Goal: Check status: Check status

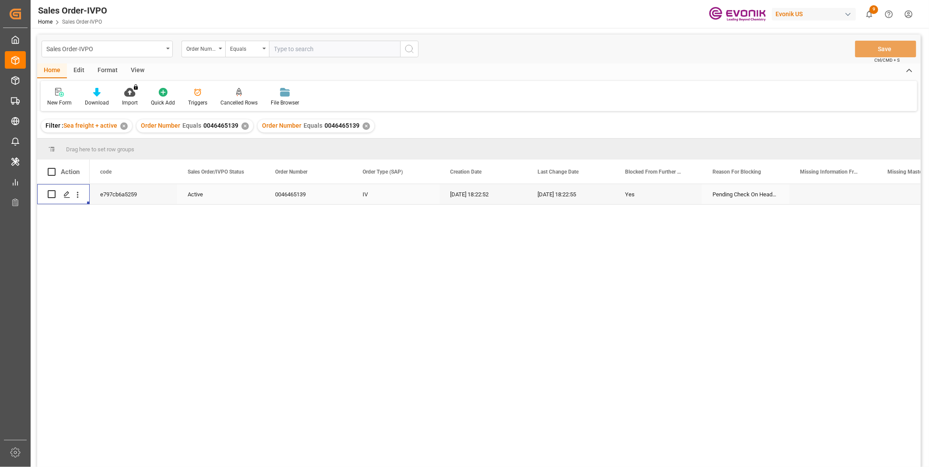
click at [363, 123] on div "✕" at bounding box center [366, 125] width 7 height 7
click at [340, 46] on input "text" at bounding box center [334, 49] width 131 height 17
paste input "46466411"
type input "0046466411"
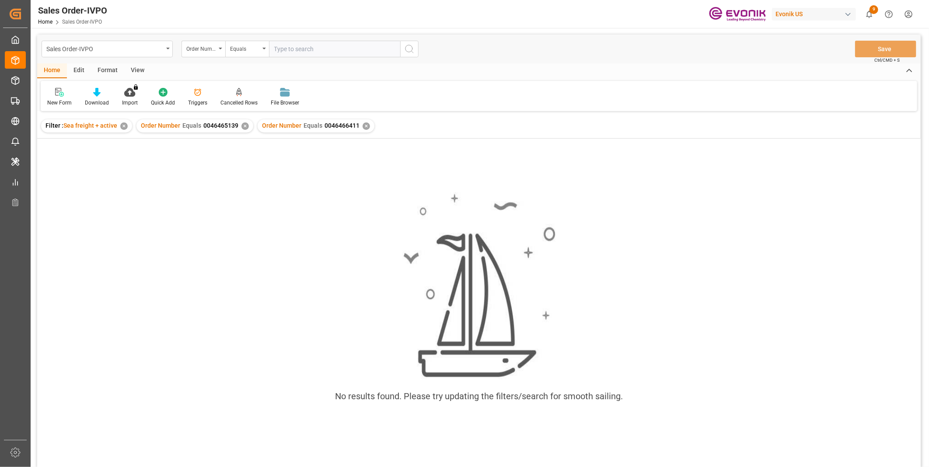
drag, startPoint x: 359, startPoint y: 48, endPoint x: 242, endPoint y: 128, distance: 141.2
click at [242, 128] on div "✕" at bounding box center [244, 125] width 7 height 7
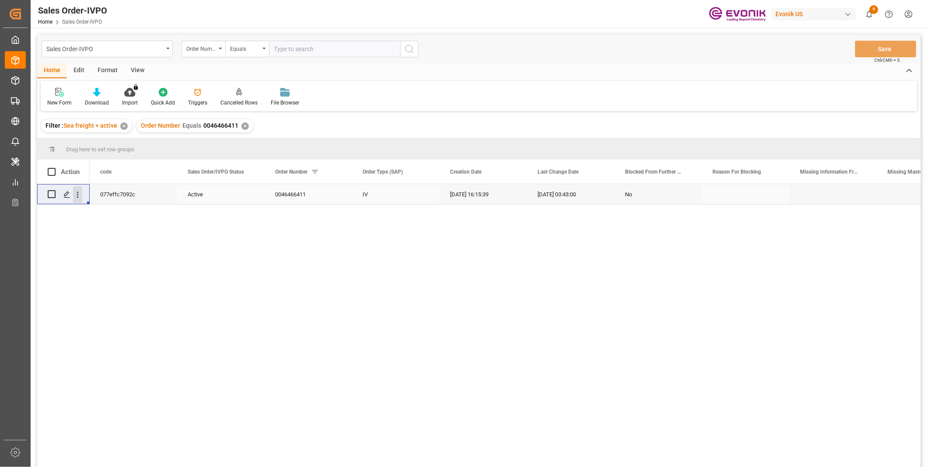
click at [77, 195] on icon "open menu" at bounding box center [78, 195] width 2 height 6
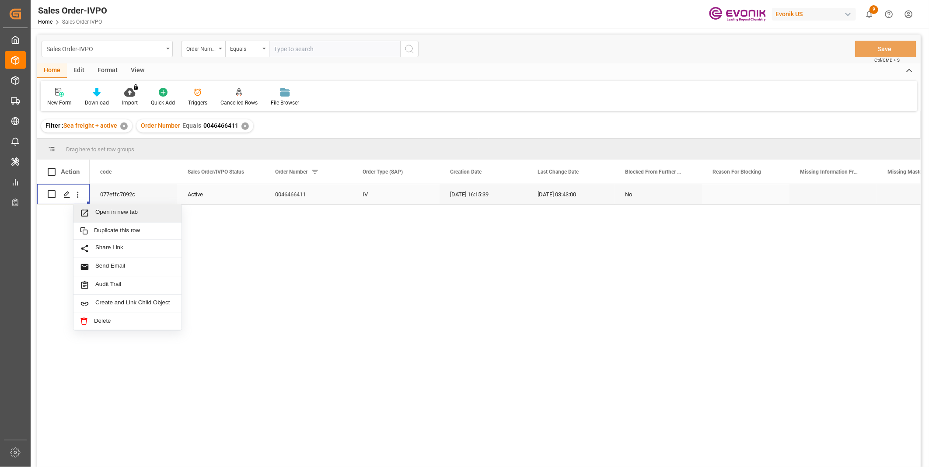
click at [106, 207] on div "Open in new tab" at bounding box center [127, 213] width 108 height 18
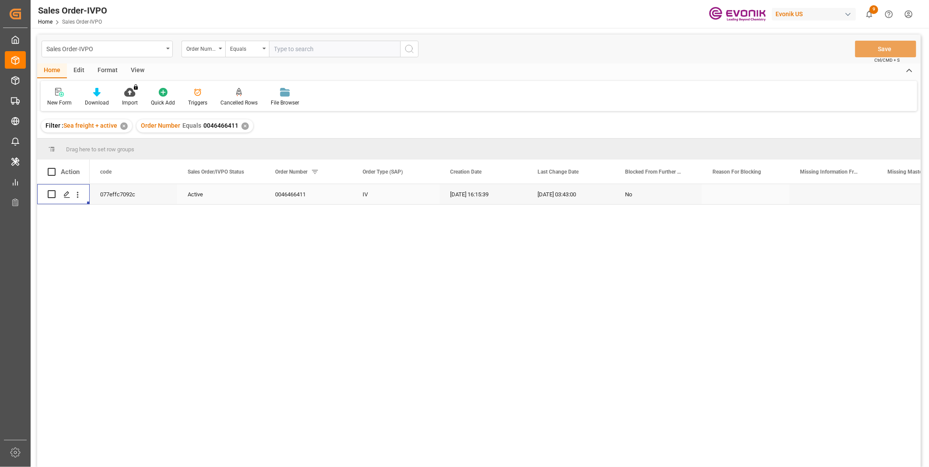
click at [305, 49] on input "text" at bounding box center [334, 49] width 131 height 17
paste input "46466411"
click at [275, 45] on input "46466411" at bounding box center [334, 49] width 131 height 17
click at [77, 194] on icon "open menu" at bounding box center [78, 195] width 2 height 6
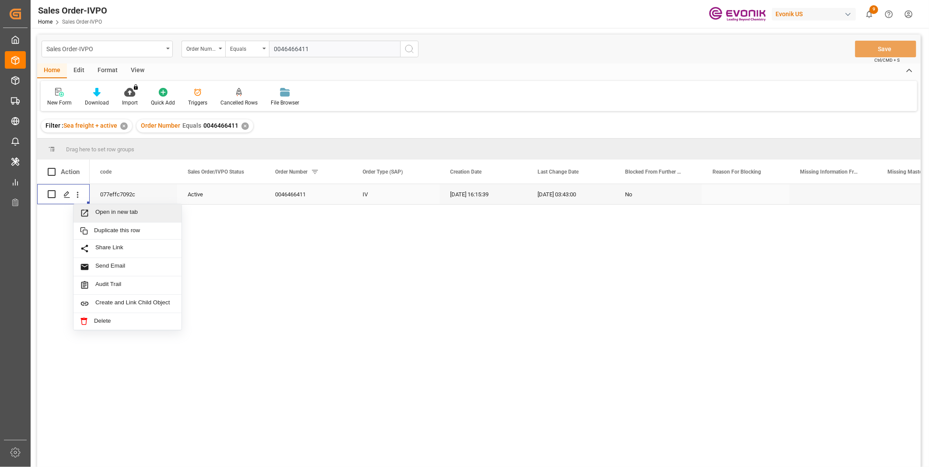
click at [122, 209] on span "Open in new tab" at bounding box center [135, 213] width 80 height 9
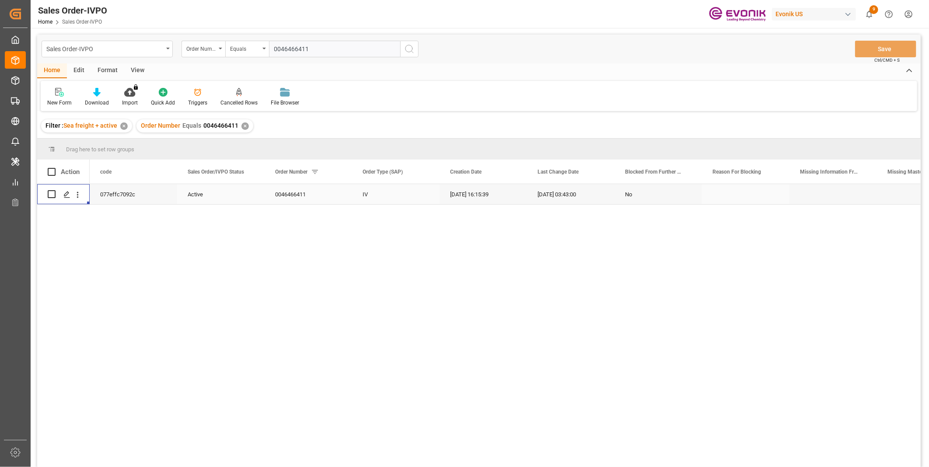
click at [289, 47] on input "0046466411" at bounding box center [334, 49] width 131 height 17
click at [294, 47] on input "0046466411" at bounding box center [334, 49] width 131 height 17
paste input "4075"
type input "0046464075"
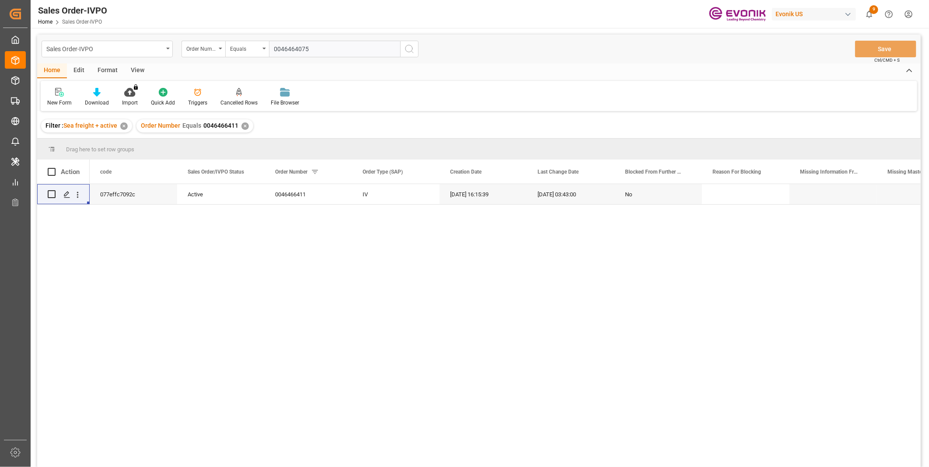
click at [408, 47] on icon "search button" at bounding box center [409, 49] width 10 height 10
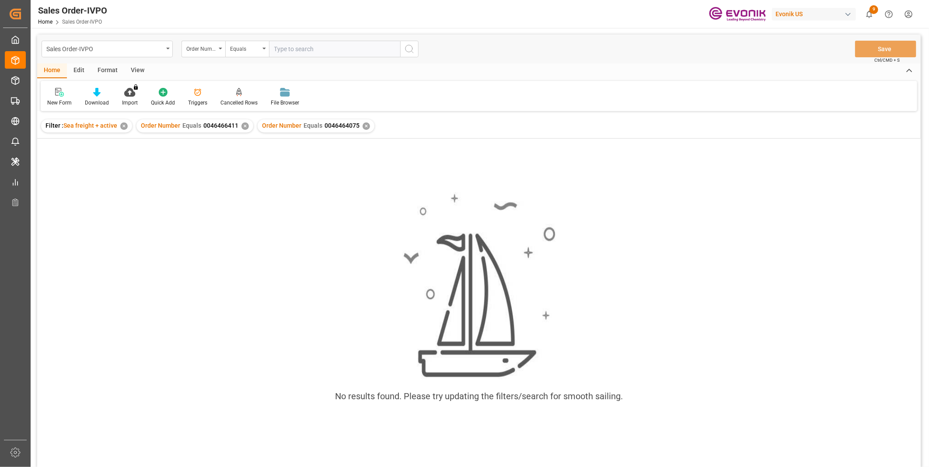
click at [242, 126] on div "✕" at bounding box center [244, 125] width 7 height 7
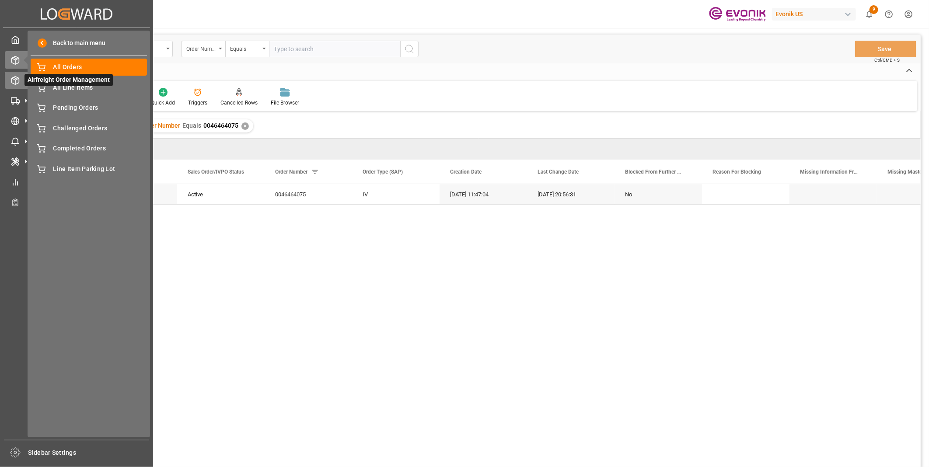
click at [7, 82] on div at bounding box center [12, 80] width 15 height 9
click at [19, 100] on polygon at bounding box center [18, 101] width 3 height 3
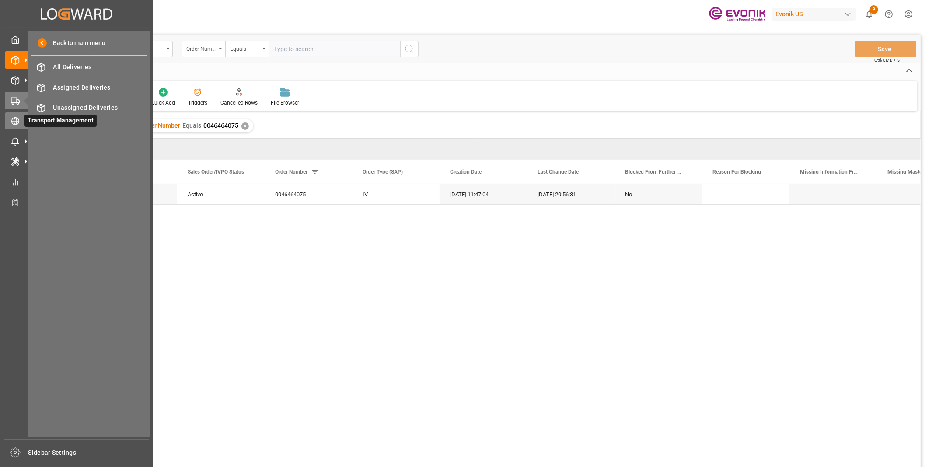
click at [22, 126] on div "Transport Management Transport Management" at bounding box center [76, 120] width 143 height 17
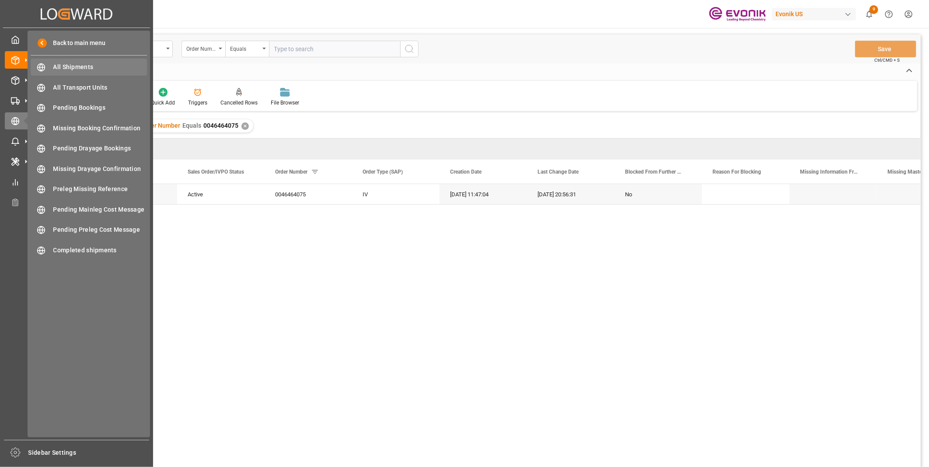
click at [71, 66] on span "All Shipments" at bounding box center [100, 67] width 94 height 9
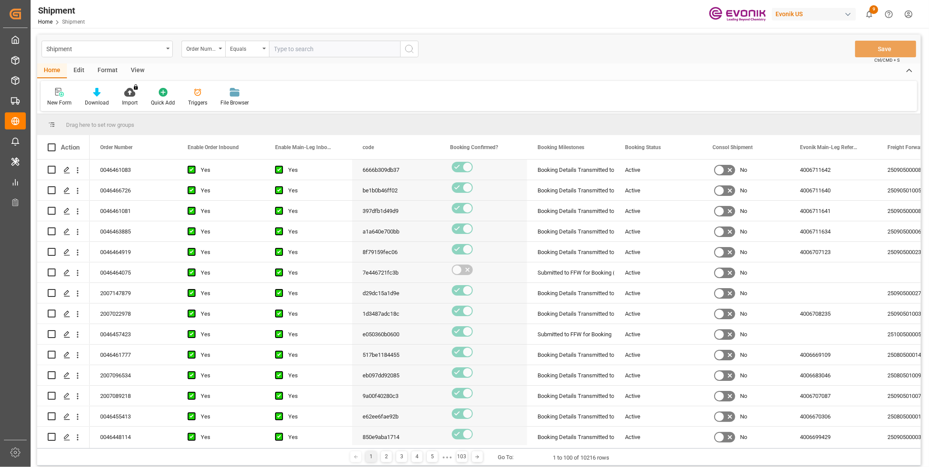
click at [300, 49] on input "text" at bounding box center [334, 49] width 131 height 17
paste input "0046464075"
type input "0046464075"
click at [403, 49] on button "search button" at bounding box center [409, 49] width 18 height 17
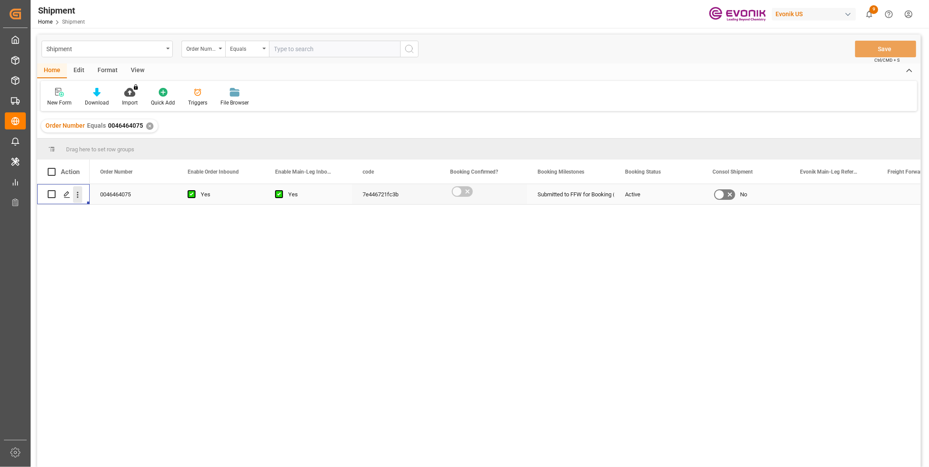
click at [80, 196] on icon "open menu" at bounding box center [77, 194] width 9 height 9
click at [113, 210] on span "Open in new tab" at bounding box center [135, 213] width 80 height 9
click at [316, 47] on input "text" at bounding box center [334, 49] width 131 height 17
paste input "0046470108"
type input "0046470108"
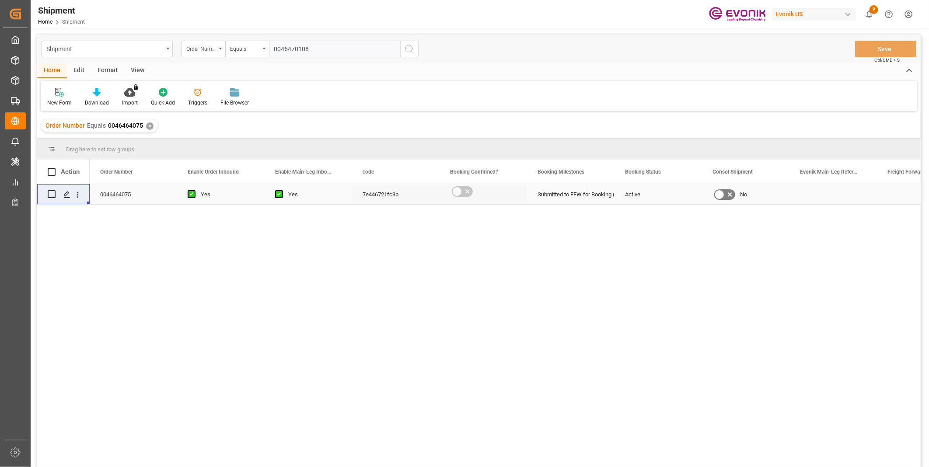
click at [412, 47] on icon "search button" at bounding box center [409, 49] width 10 height 10
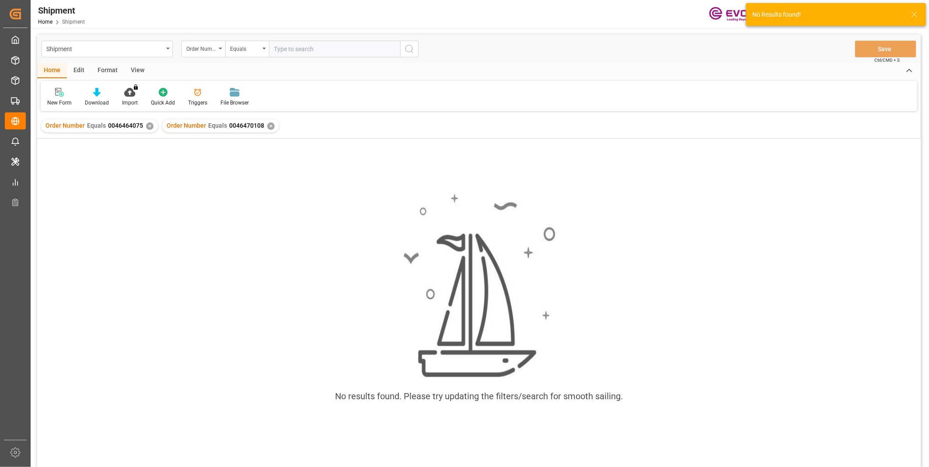
click at [147, 124] on div "✕" at bounding box center [149, 125] width 7 height 7
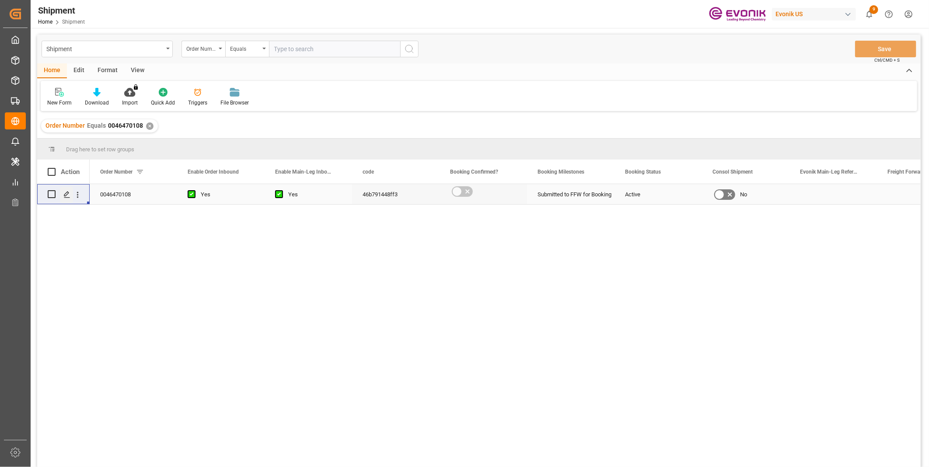
click at [69, 193] on icon "Press SPACE to select this row." at bounding box center [66, 194] width 7 height 7
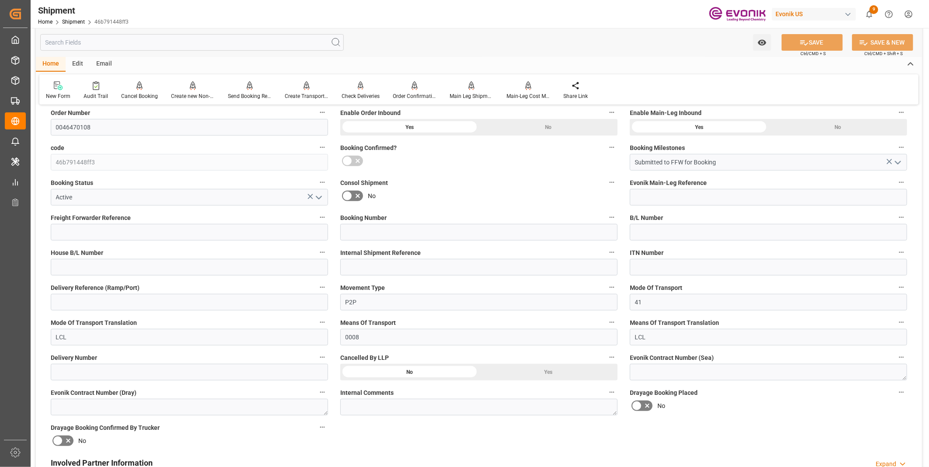
scroll to position [194, 0]
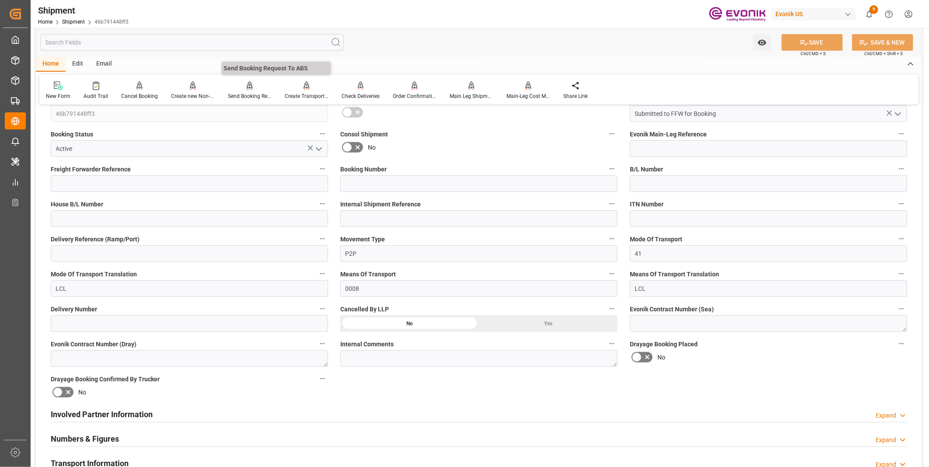
click at [237, 98] on div "Send Booking Request To ABS" at bounding box center [250, 96] width 44 height 8
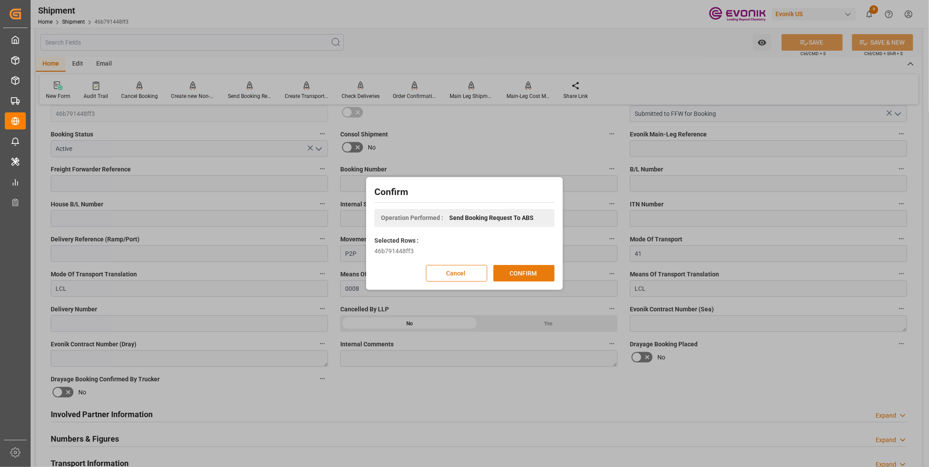
click at [518, 272] on button "CONFIRM" at bounding box center [523, 273] width 61 height 17
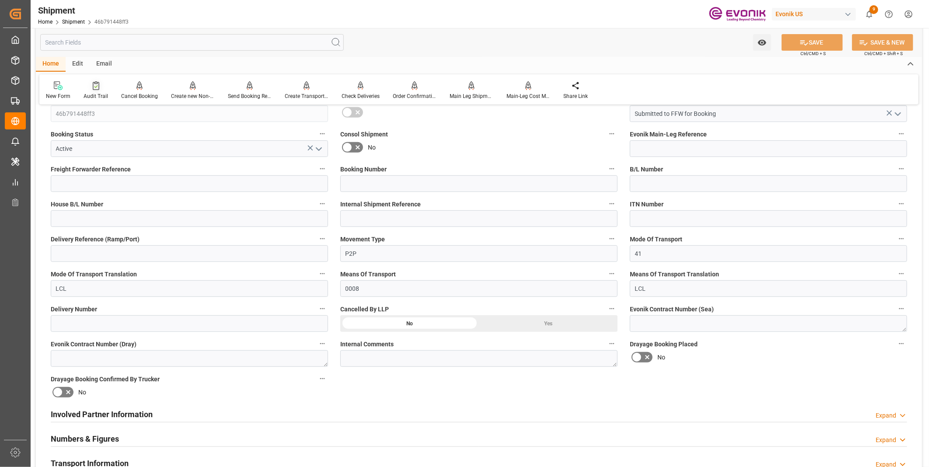
click at [97, 91] on div "Audit Trail" at bounding box center [96, 90] width 38 height 19
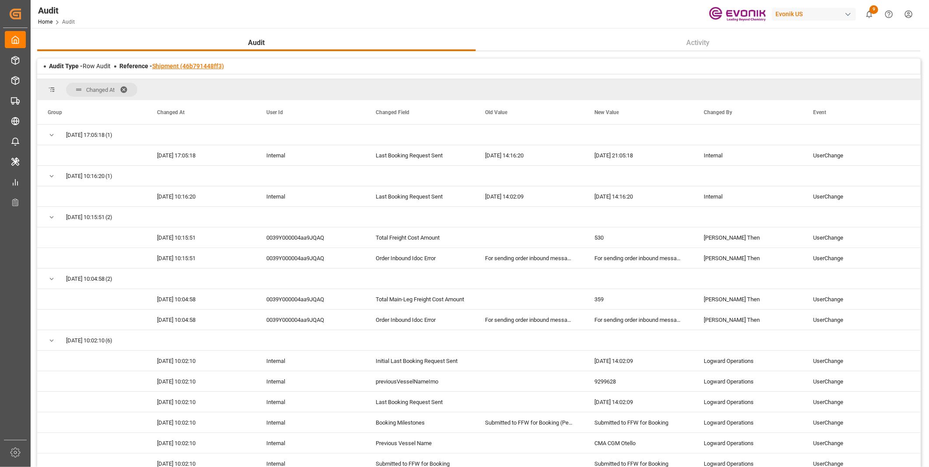
click at [195, 66] on link "Shipment (46b791448ff3)" at bounding box center [188, 66] width 72 height 7
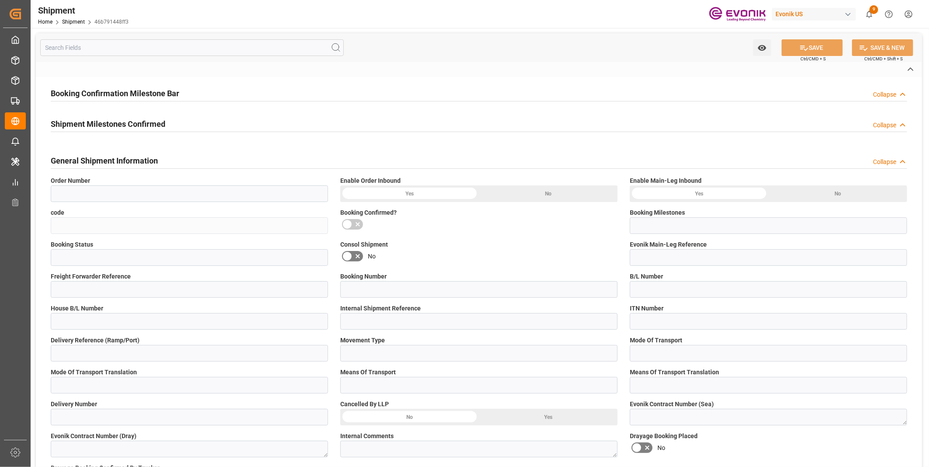
type input "0046470108"
type input "46b791448ff3"
type input "Submitted to FFW for Booking"
type input "Active"
type input "P2P"
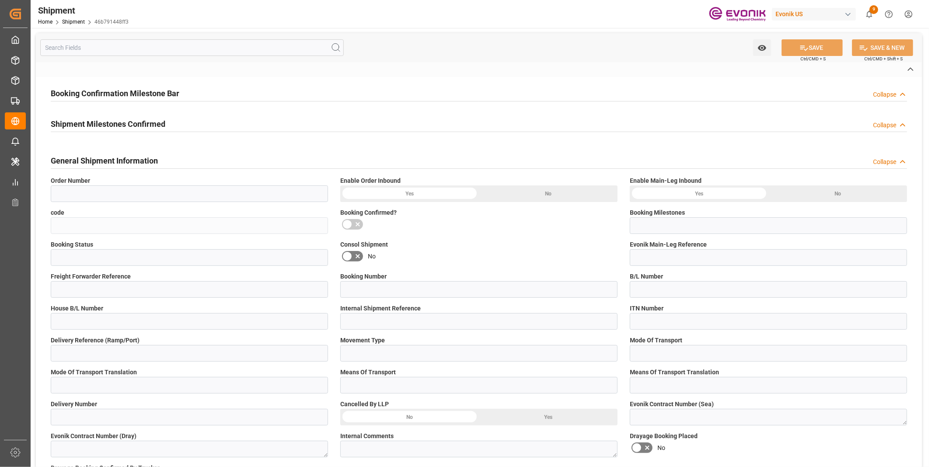
type input "41"
type input "LCL"
type input "0008"
type input "LCL"
type input "0090024189"
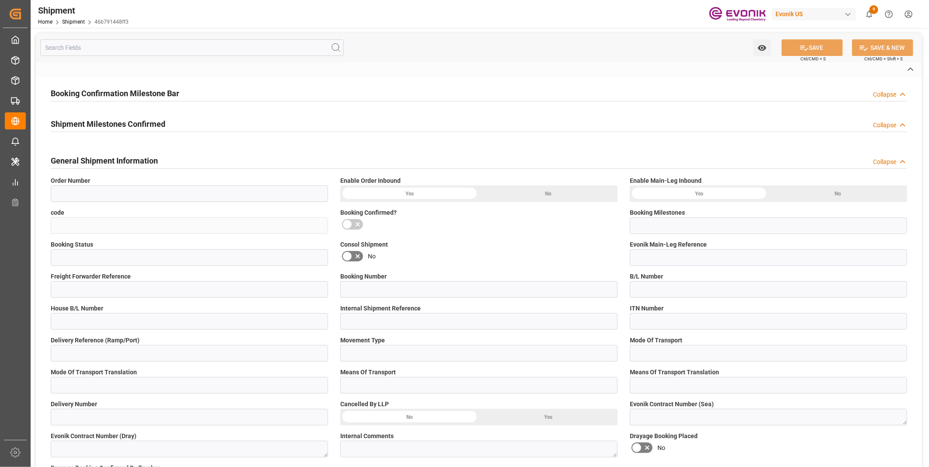
type input "ALRB"
type input "0090024189"
type input "[PERSON_NAME] Express Lines"
type input "0090029590"
type input "[GEOGRAPHIC_DATA]"
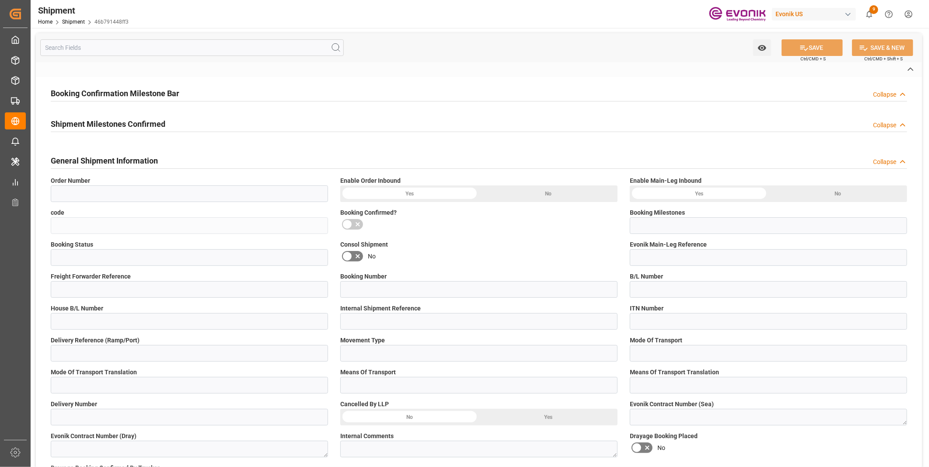
type input "[PERSON_NAME] ([PERSON_NAME])"
type textarea "[GEOGRAPHIC_DATA]"
type input "CMA CGM Otello"
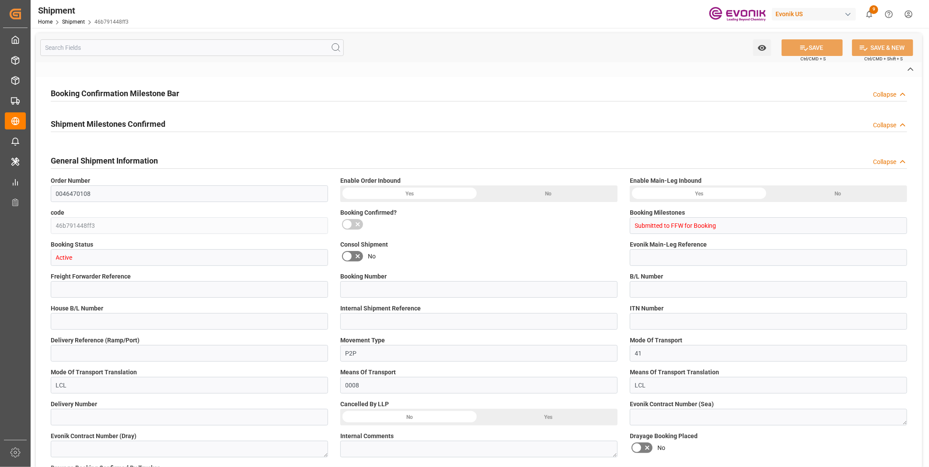
type input "0INKME1MA"
type input ","
type input "LCL"
type input "[GEOGRAPHIC_DATA]"
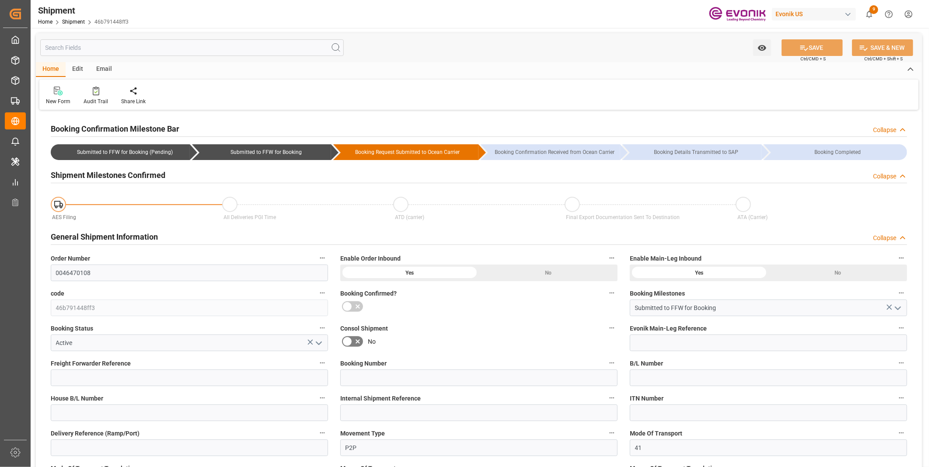
type input "AC Containerline"
type input "Leschaco Inc."
type input "USORF"
type input "INNSA"
type input "9299628"
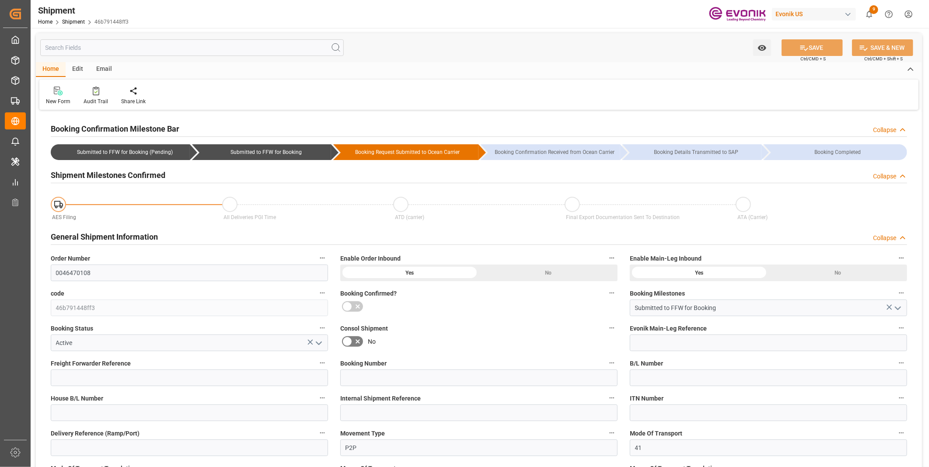
type input "9299628"
type input "USCHI"
type input "[DATE] 09:30"
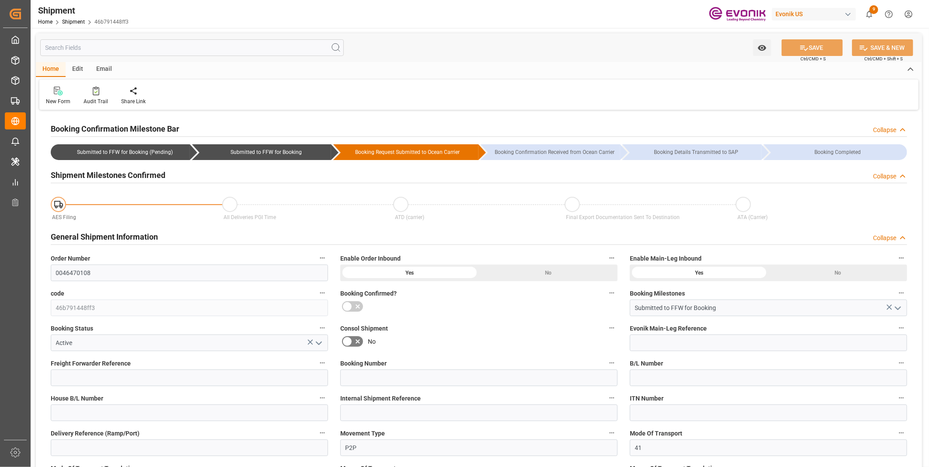
type input "[DATE] 10:00"
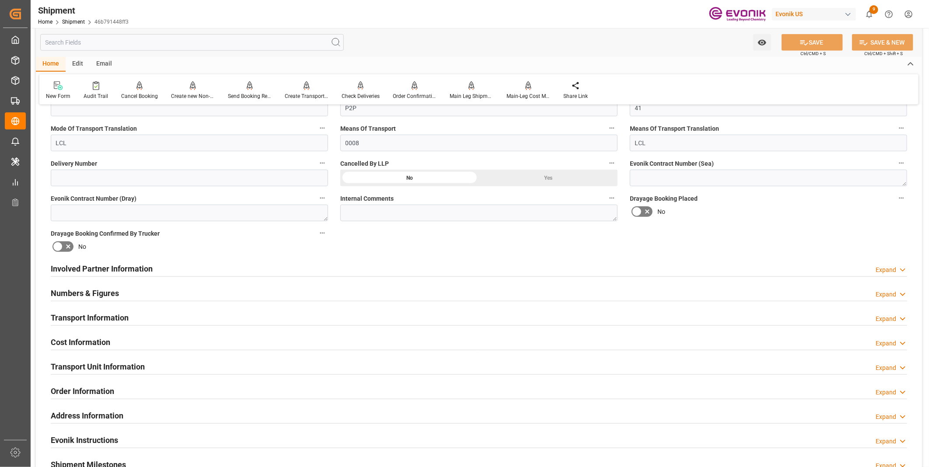
scroll to position [388, 0]
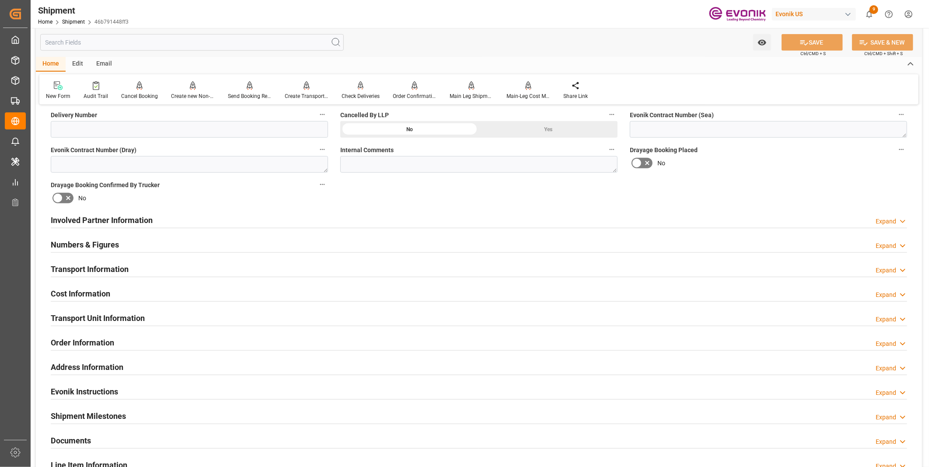
click at [357, 211] on div "Involved Partner Information Expand" at bounding box center [479, 219] width 856 height 17
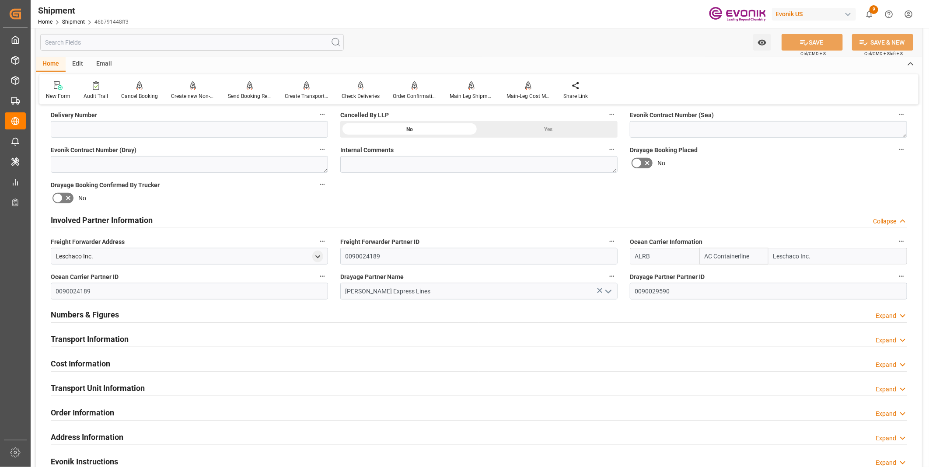
click at [292, 333] on div "Transport Information Expand" at bounding box center [479, 338] width 856 height 17
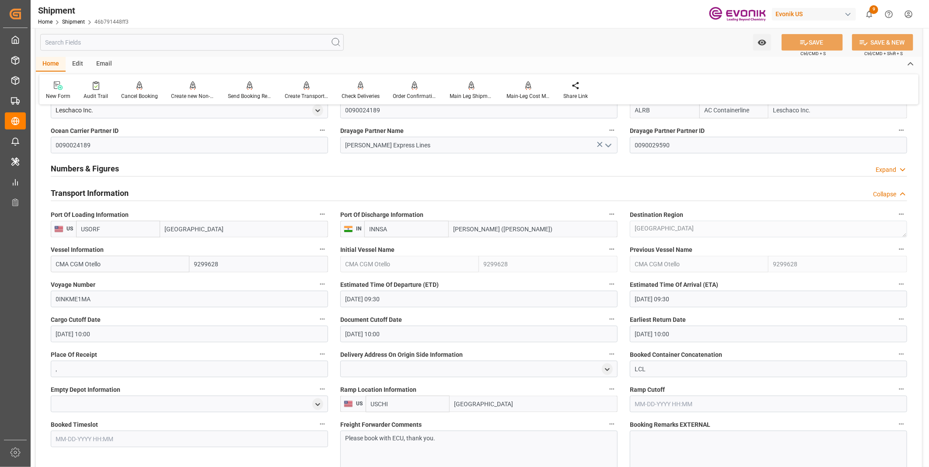
scroll to position [583, 0]
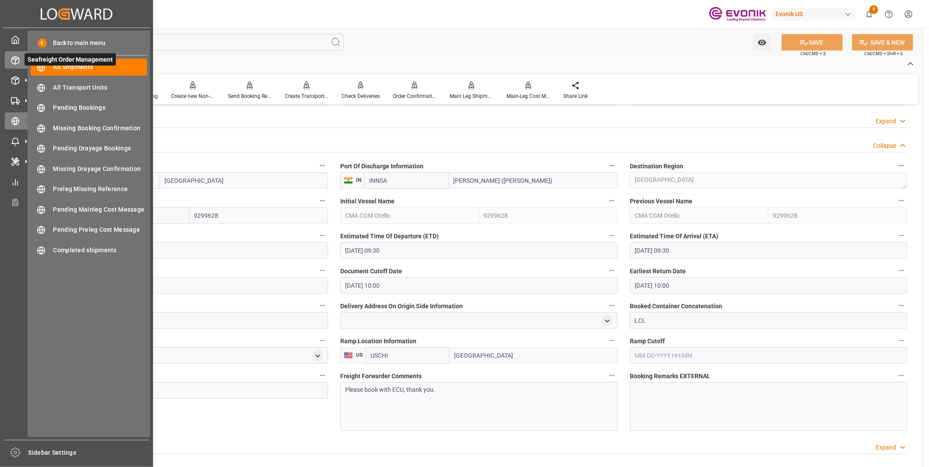
click at [15, 59] on icon at bounding box center [15, 60] width 9 height 9
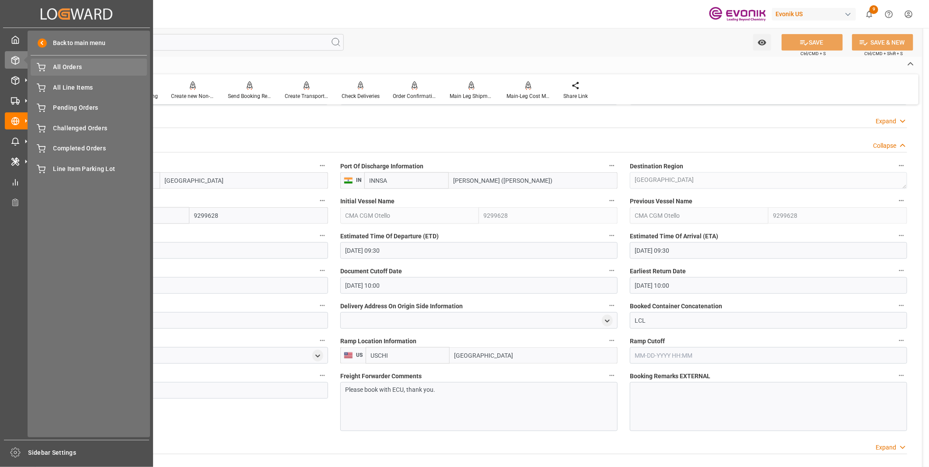
click at [80, 70] on span "All Orders" at bounding box center [100, 67] width 94 height 9
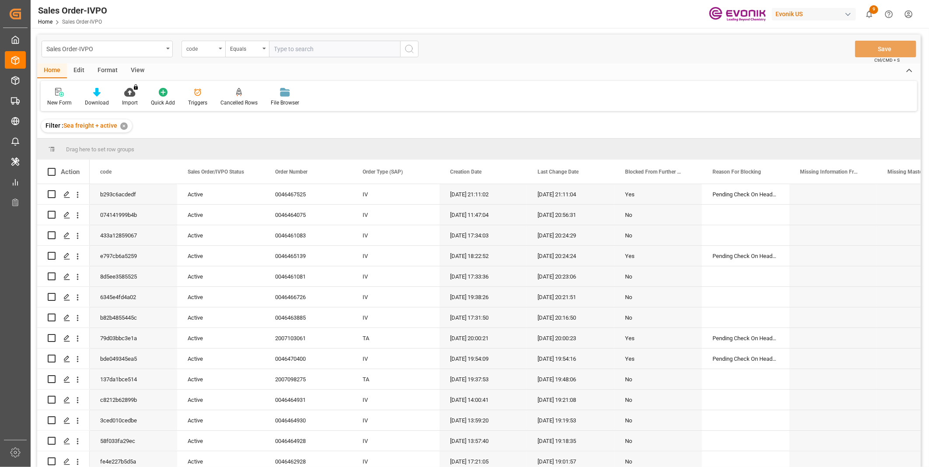
click at [210, 51] on div "code" at bounding box center [201, 48] width 30 height 10
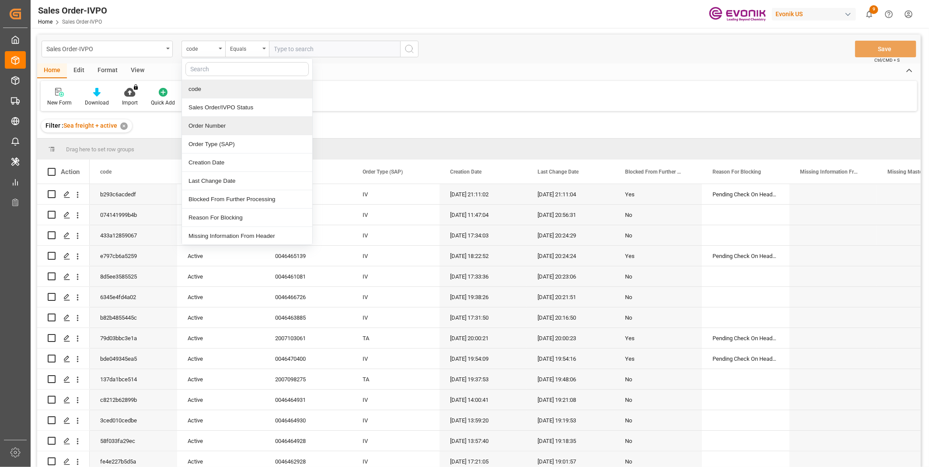
click at [234, 124] on div "Order Number" at bounding box center [247, 126] width 130 height 18
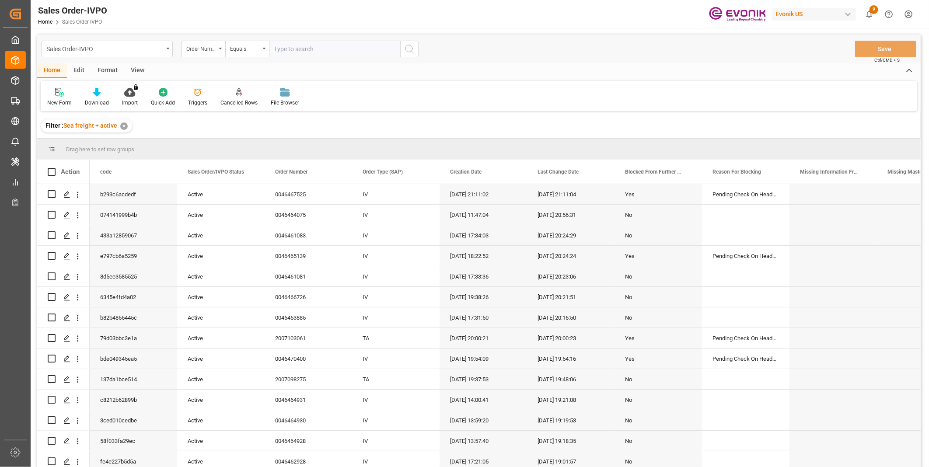
click at [307, 49] on input "text" at bounding box center [334, 49] width 131 height 17
paste input "0046465139"
type input "0046465139"
click at [415, 48] on button "search button" at bounding box center [409, 49] width 18 height 17
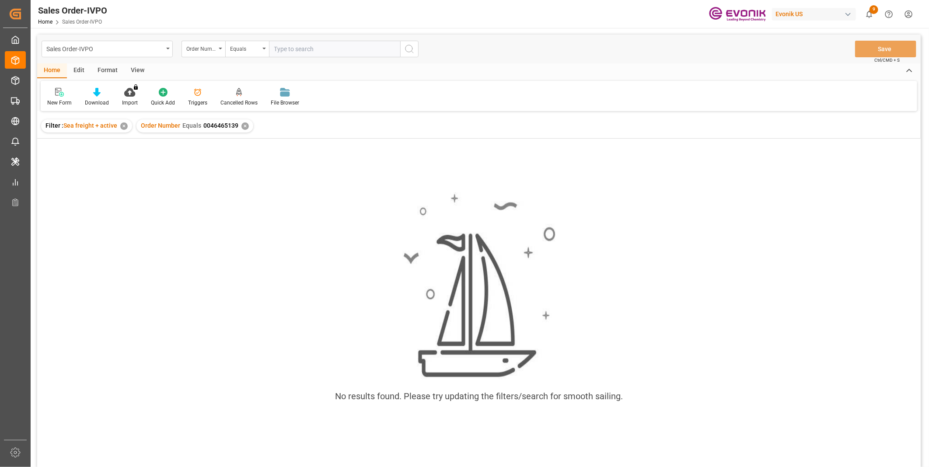
click at [292, 49] on input "text" at bounding box center [334, 49] width 131 height 17
paste input "0046465139"
type input "0046465139"
click at [245, 126] on div "✕" at bounding box center [244, 125] width 7 height 7
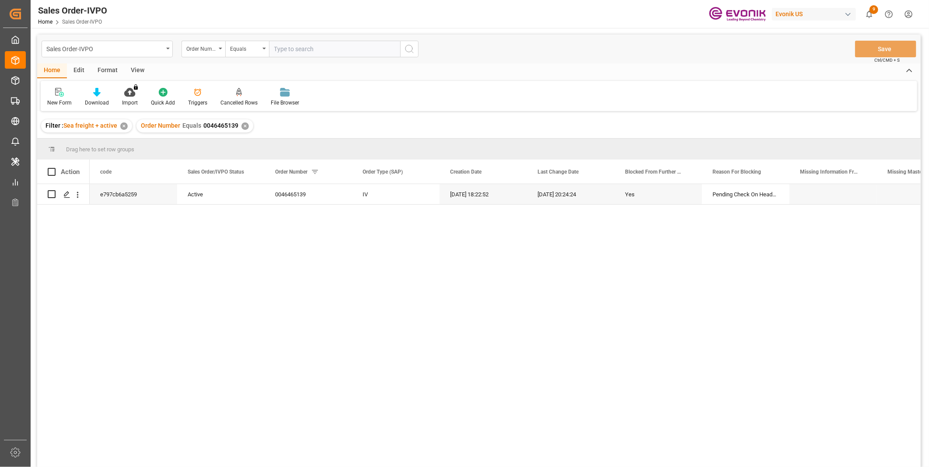
drag, startPoint x: 245, startPoint y: 126, endPoint x: 396, endPoint y: 76, distance: 158.9
click at [396, 76] on div "Home Edit Format View" at bounding box center [478, 70] width 883 height 15
click at [77, 195] on icon "open menu" at bounding box center [78, 195] width 2 height 6
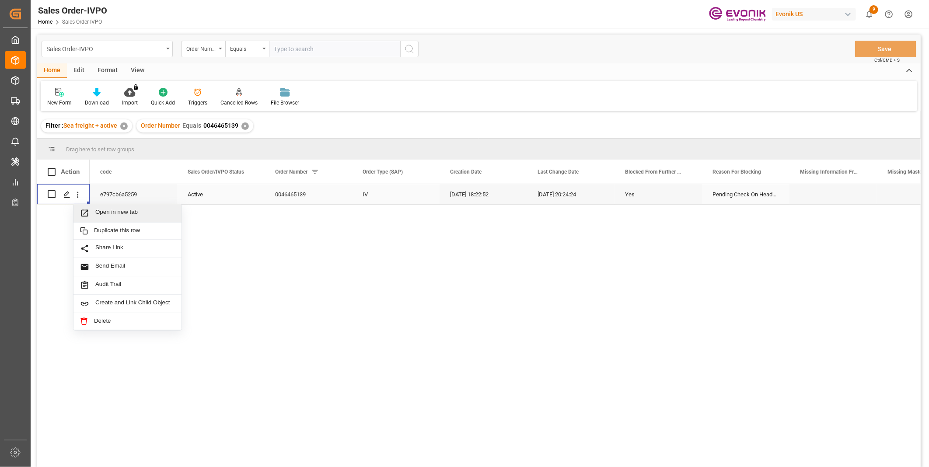
click at [121, 213] on span "Open in new tab" at bounding box center [135, 213] width 80 height 9
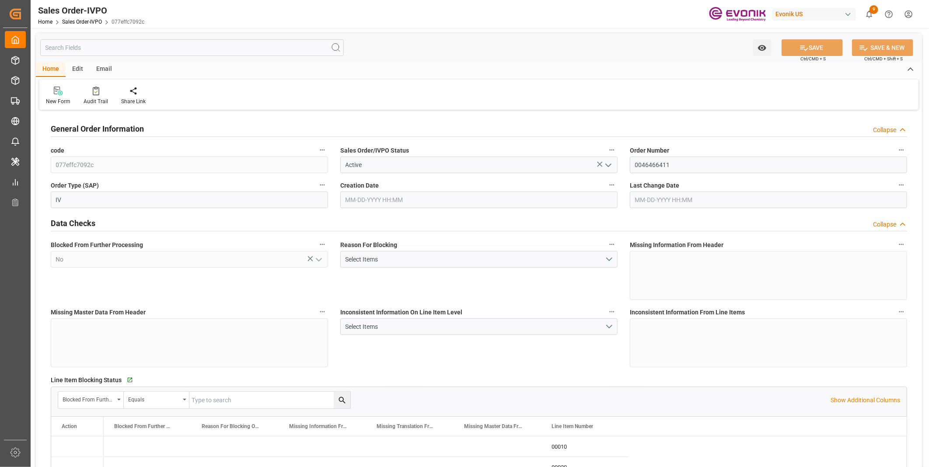
type input "GTPRQ"
type input "0"
type input "2"
type input "3"
type input "2"
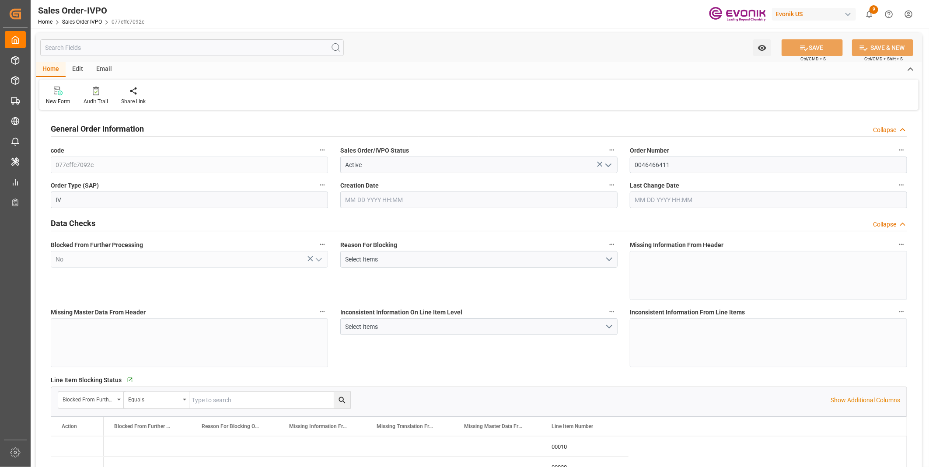
type input "38874"
type input "107.616"
type input "38000"
type input "120"
type input "08-12-2025 16:15"
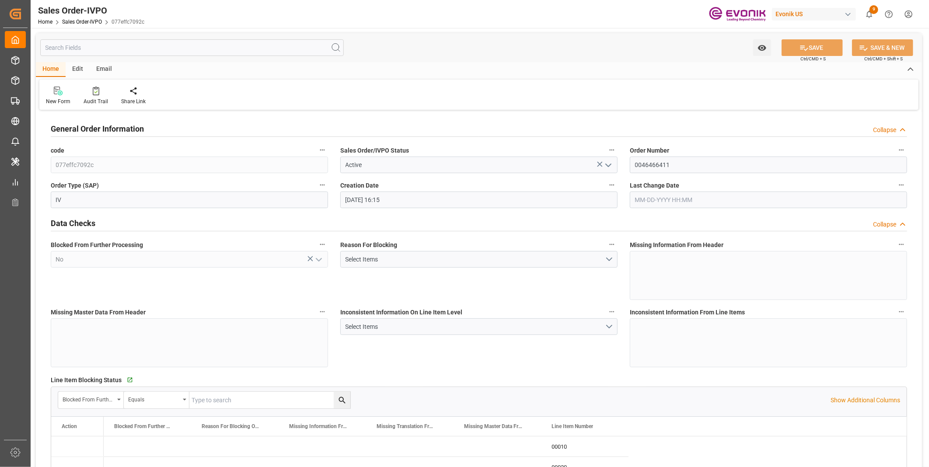
type input "08-15-2025 03:43"
type input "GTPRQ"
type input "0"
type input "2"
type input "3"
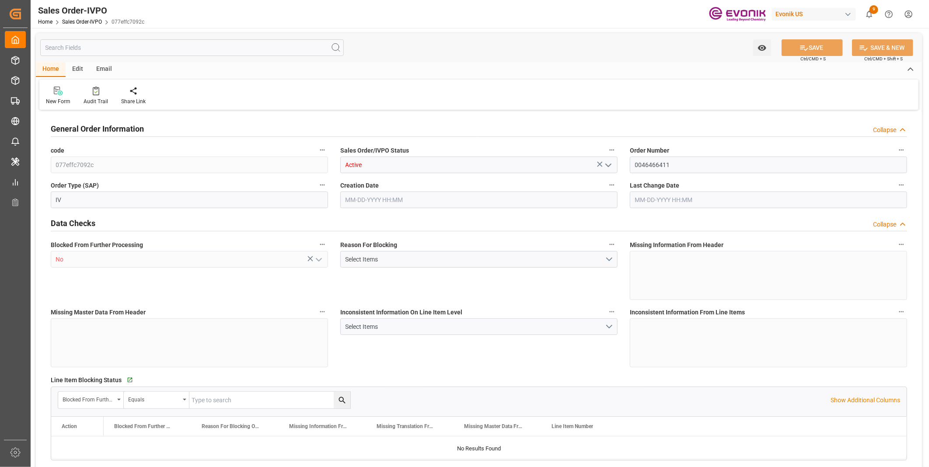
type input "2"
type input "38874"
type input "107.616"
type input "38000"
type input "120"
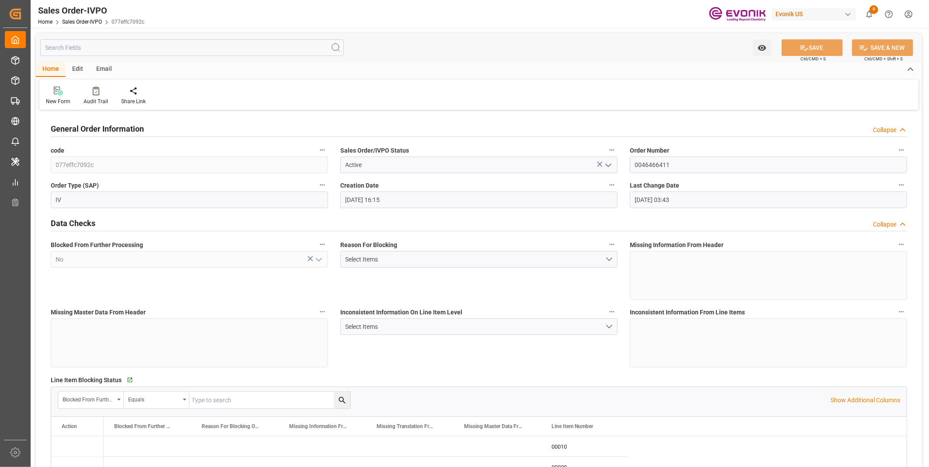
type input "08-12-2025 16:15"
type input "08-15-2025 03:43"
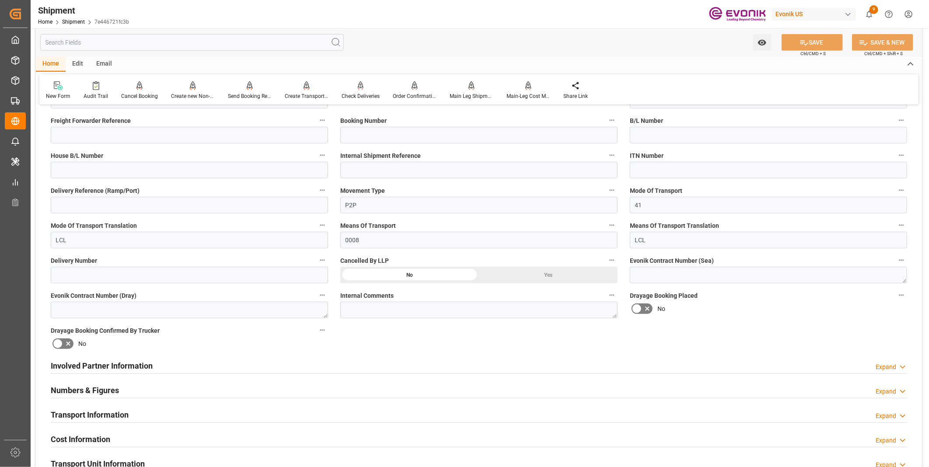
scroll to position [340, 0]
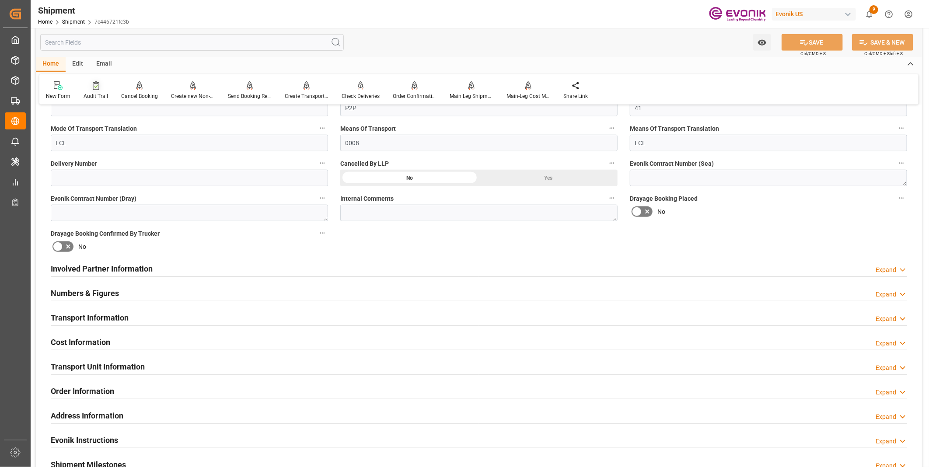
click at [99, 89] on div at bounding box center [96, 85] width 24 height 9
